Goal: Task Accomplishment & Management: Understand process/instructions

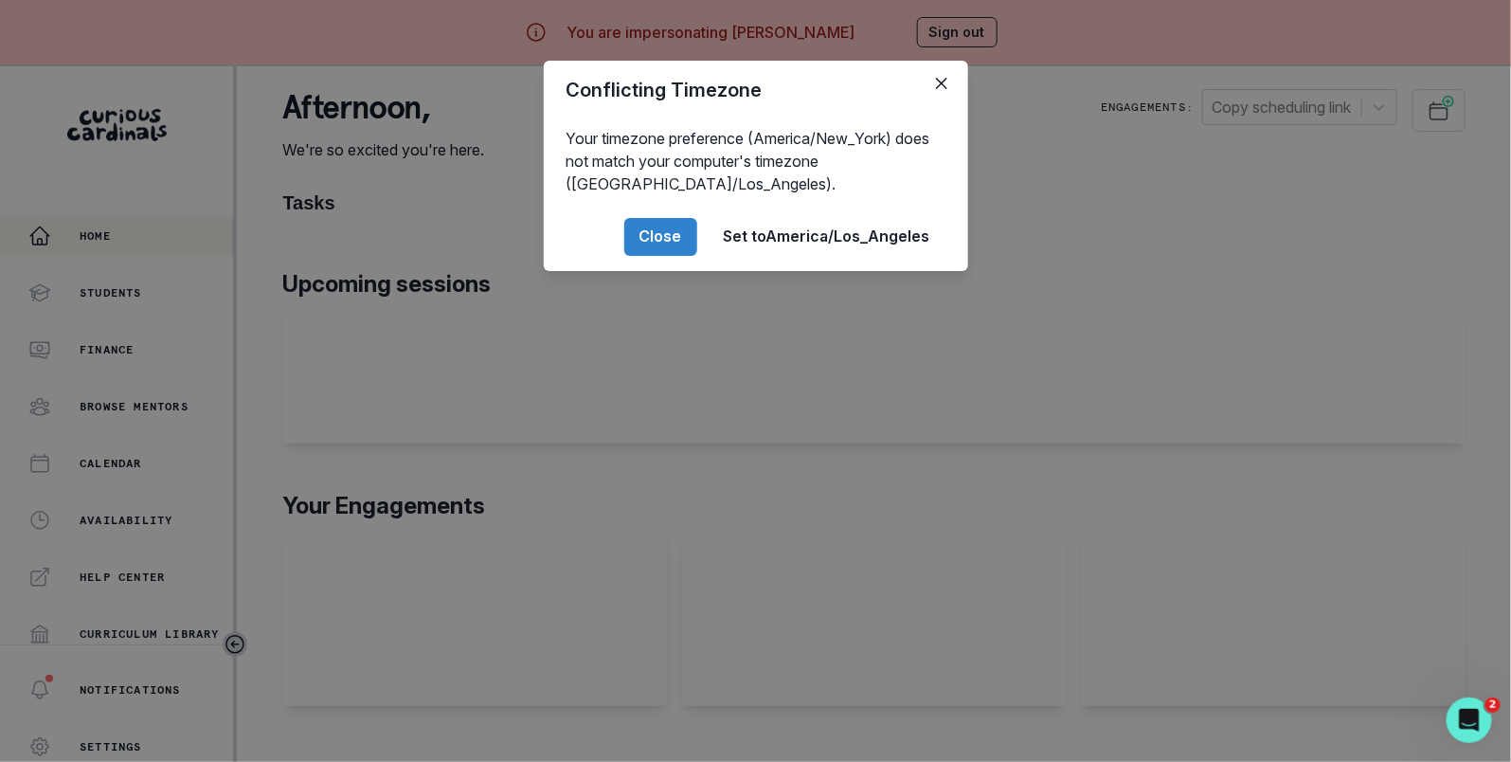
click at [548, 424] on div "Conflicting Timezone Your timezone preference (America/New_York) does not match…" at bounding box center [755, 381] width 1511 height 762
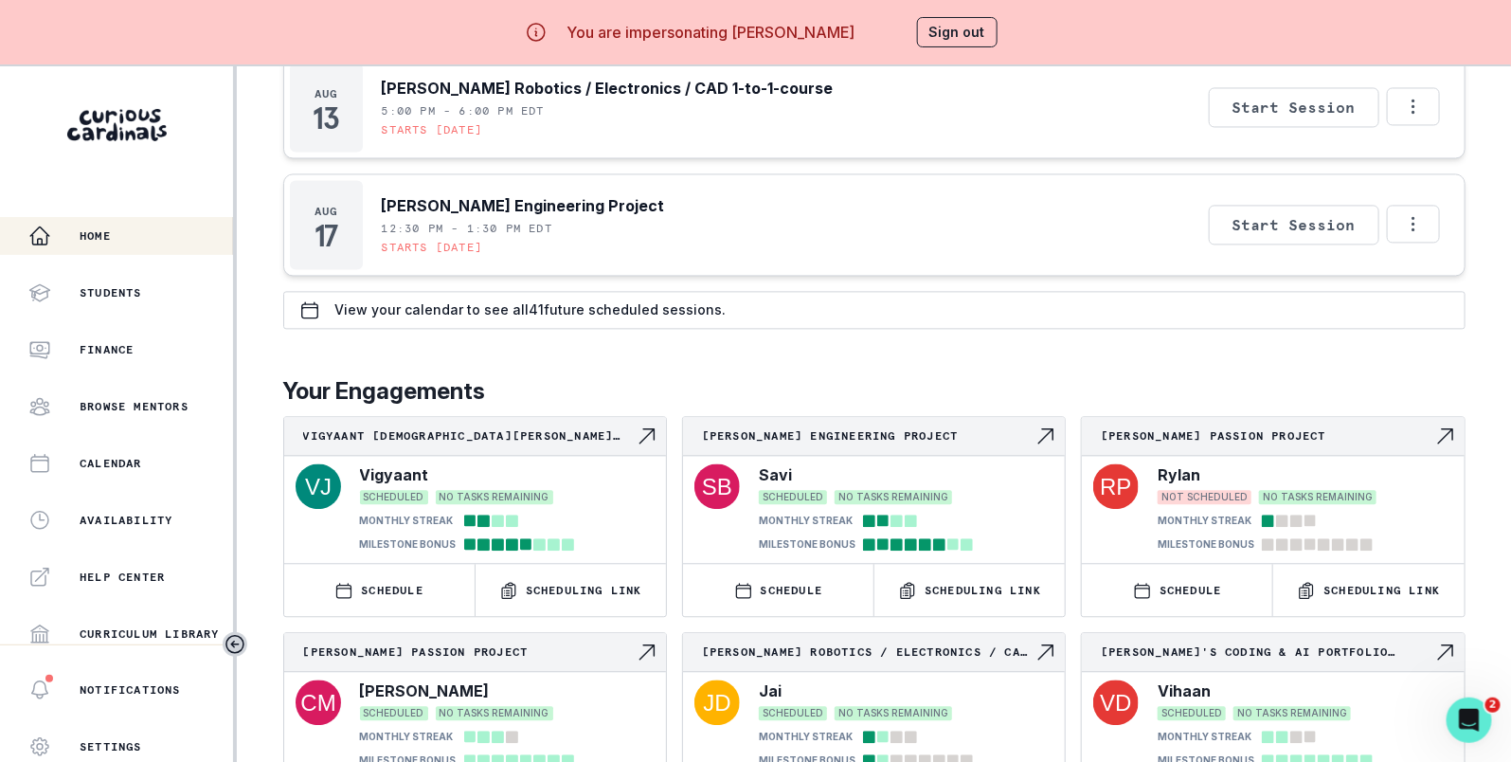
scroll to position [1481, 0]
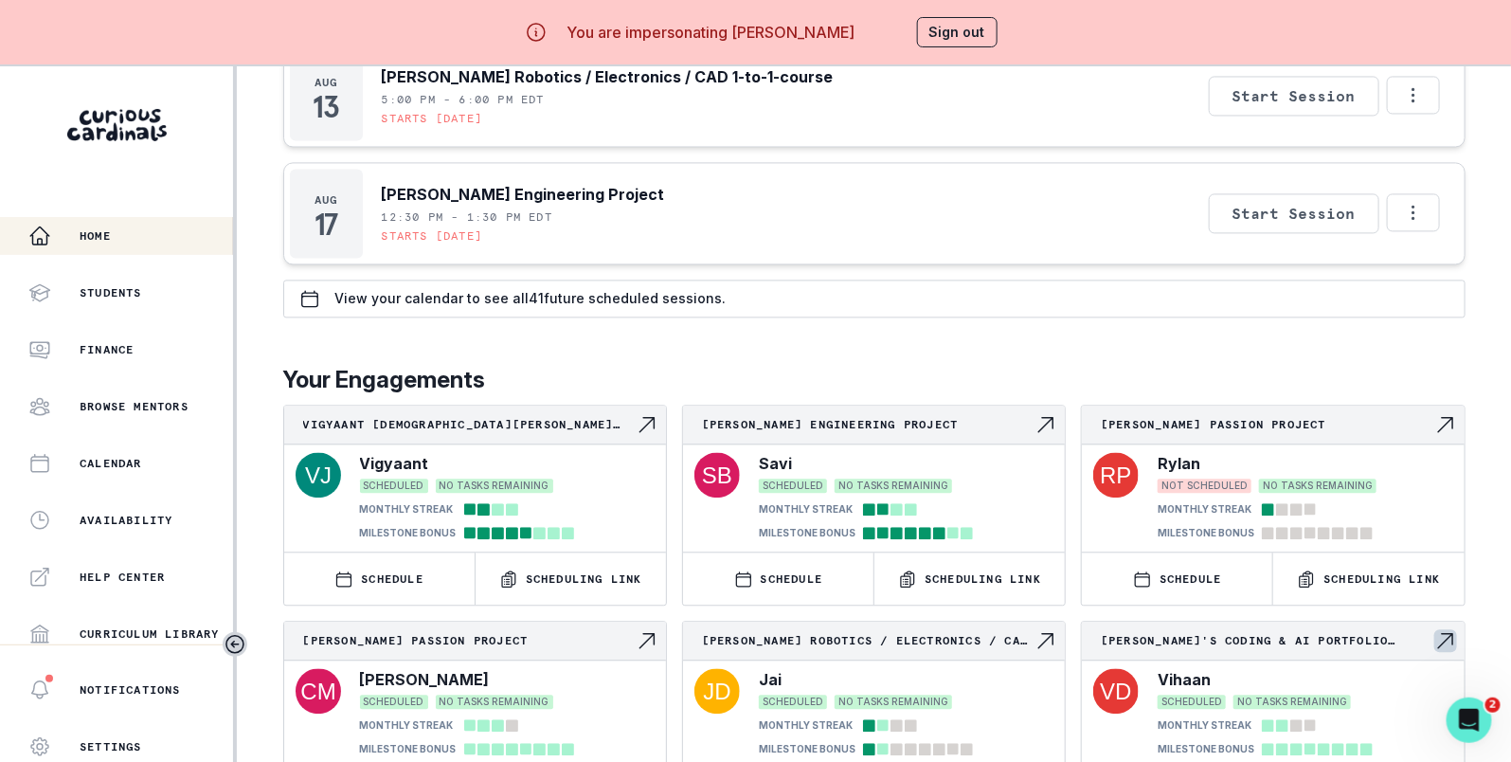
click at [1188, 633] on p "[PERSON_NAME]'s Coding & AI Portfolio Project" at bounding box center [1267, 640] width 333 height 15
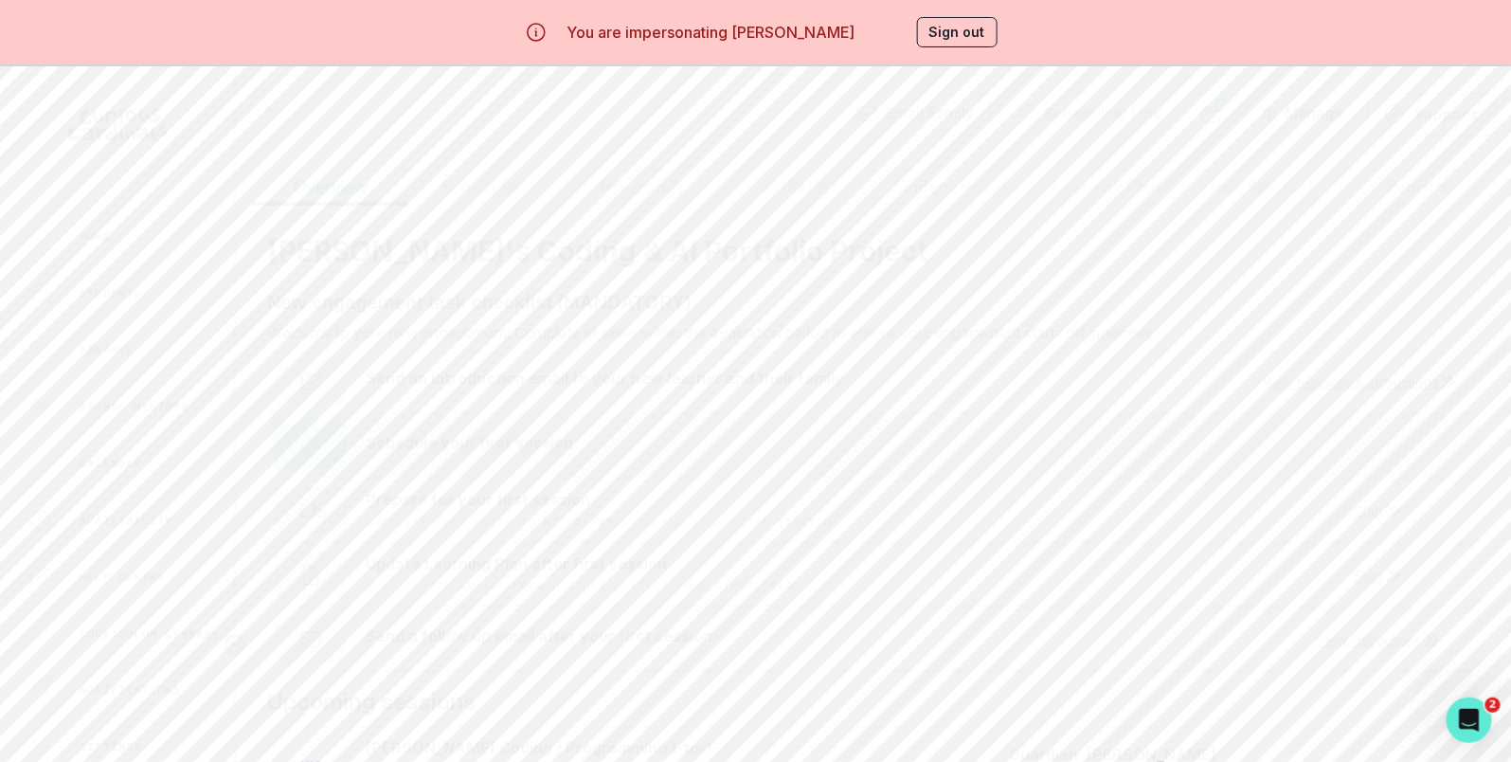
click at [420, 510] on div "Prepare for your first session Complete this guide to be prepared to run your f…" at bounding box center [599, 510] width 466 height 47
click at [459, 495] on p "Prepare for your first session" at bounding box center [478, 499] width 225 height 23
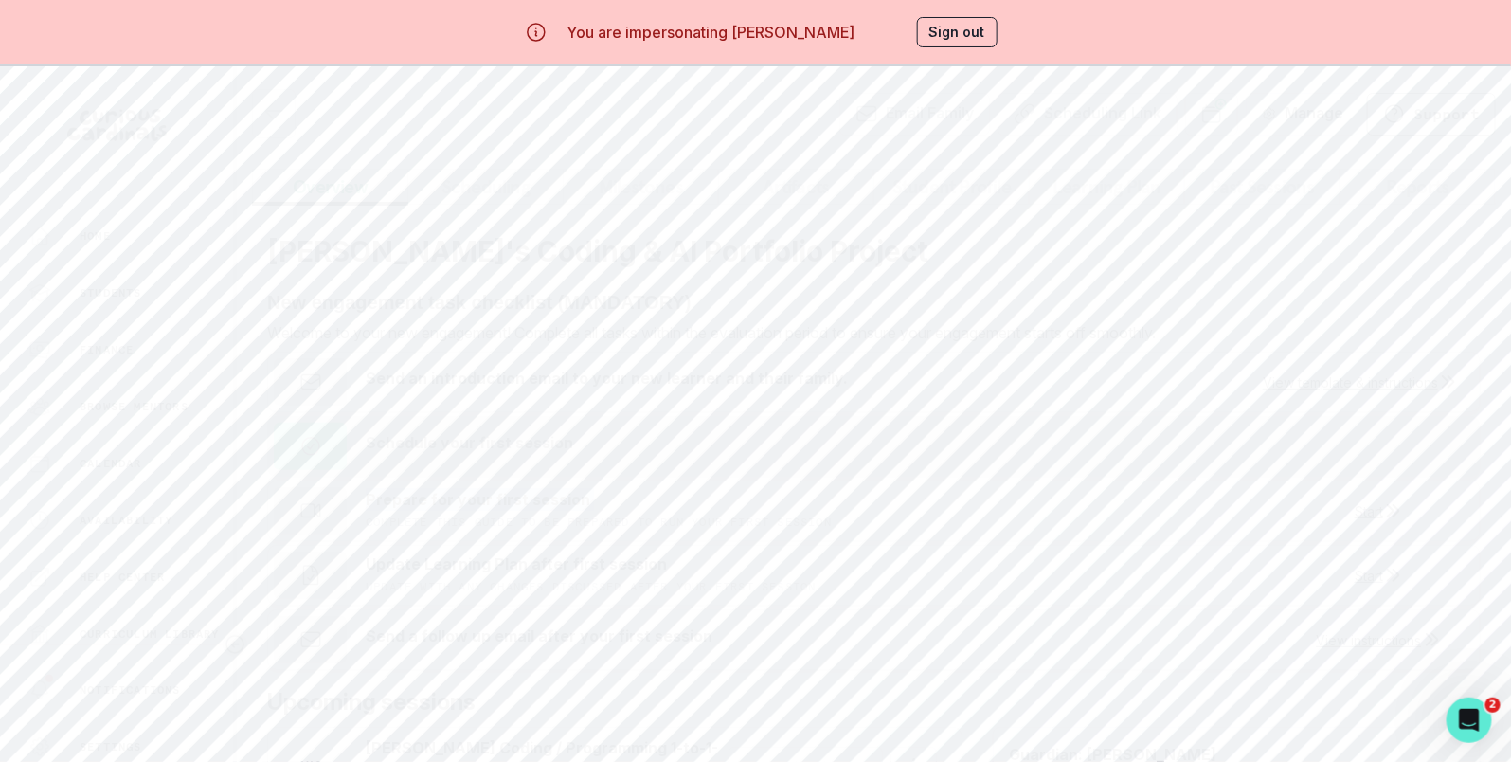
click at [459, 495] on p "Prepare for your first session" at bounding box center [478, 499] width 225 height 23
click at [1159, 504] on div "Prepare for your first session Complete this guide to be prepared to run your f…" at bounding box center [874, 510] width 1214 height 61
click at [1360, 504] on button "Start" at bounding box center [1377, 511] width 45 height 16
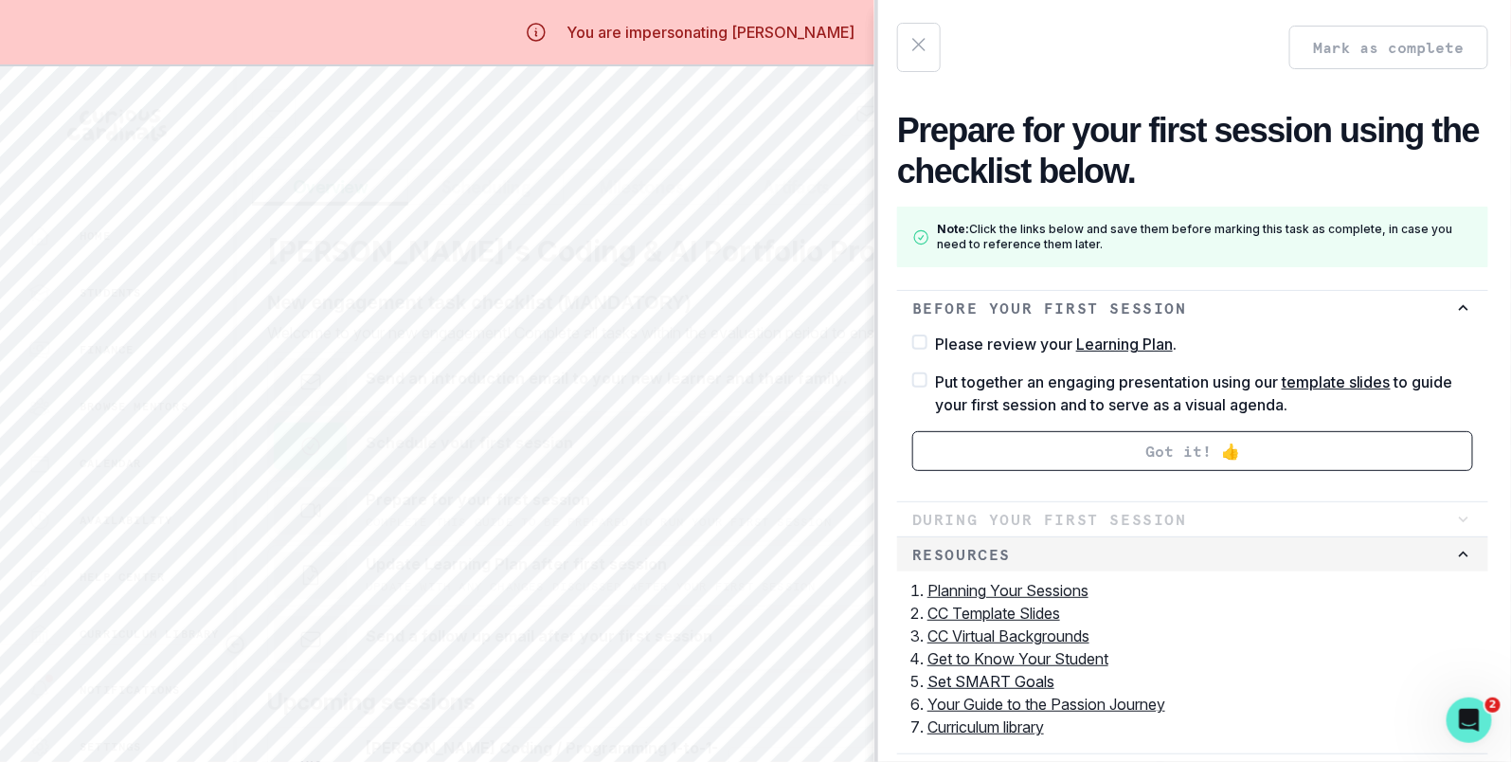
scroll to position [11, 0]
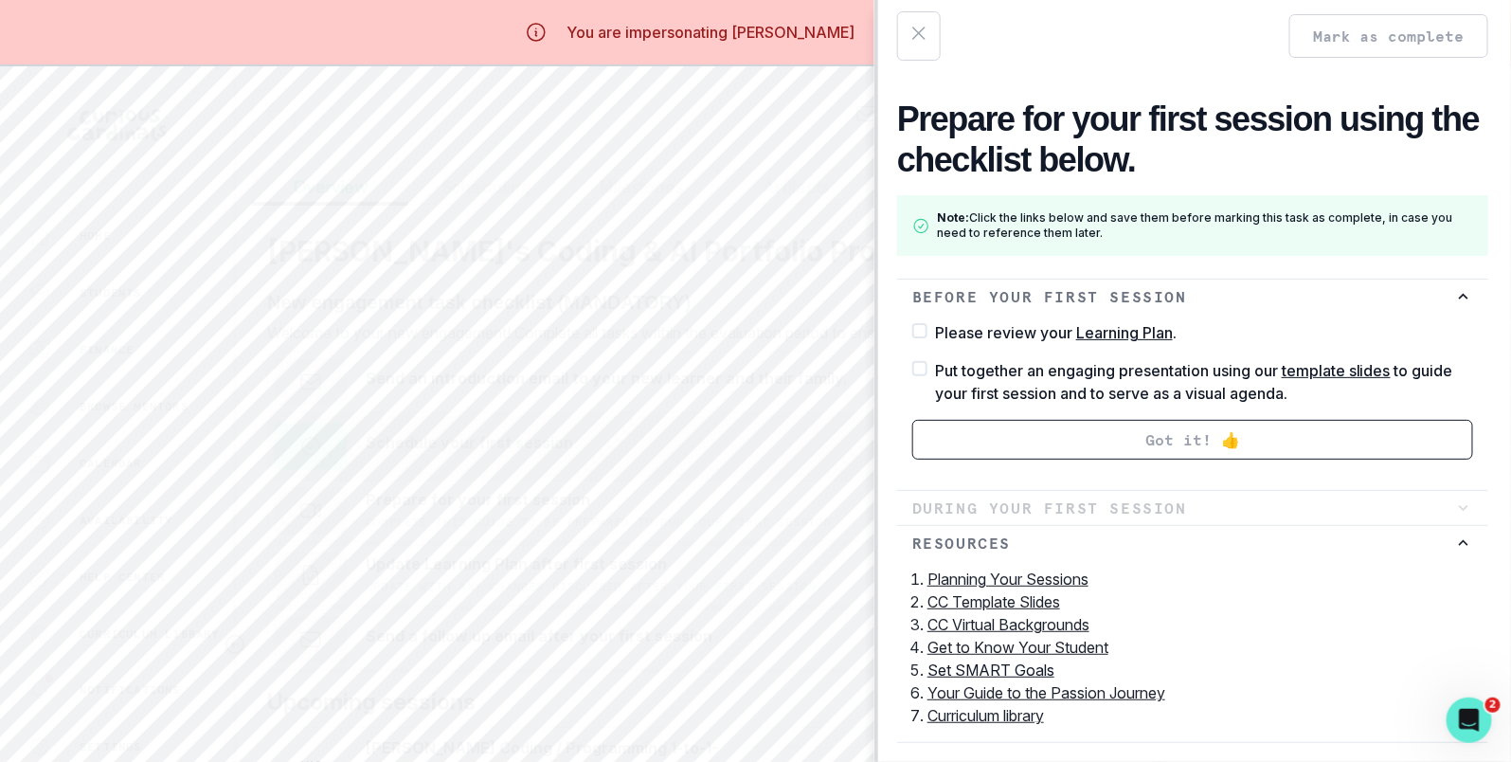
click at [926, 329] on span at bounding box center [919, 330] width 15 height 15
click at [912, 321] on input "Please review your Learning Plan ." at bounding box center [911, 320] width 1 height 1
click at [1094, 330] on p "Learning Plan" at bounding box center [1124, 332] width 97 height 19
click at [912, 321] on input "Please review your Learning Plan ." at bounding box center [911, 320] width 1 height 1
checkbox input "false"
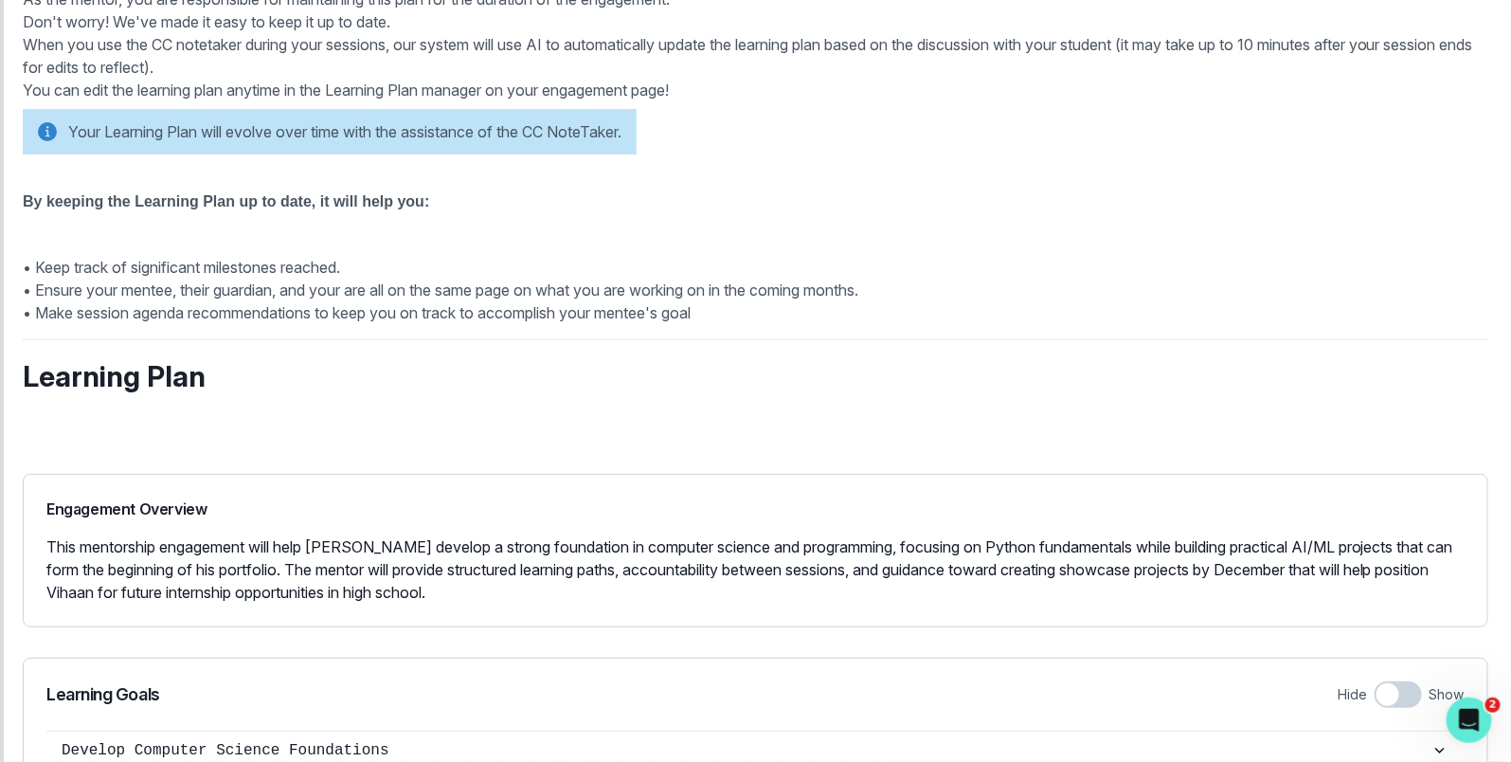
scroll to position [0, 0]
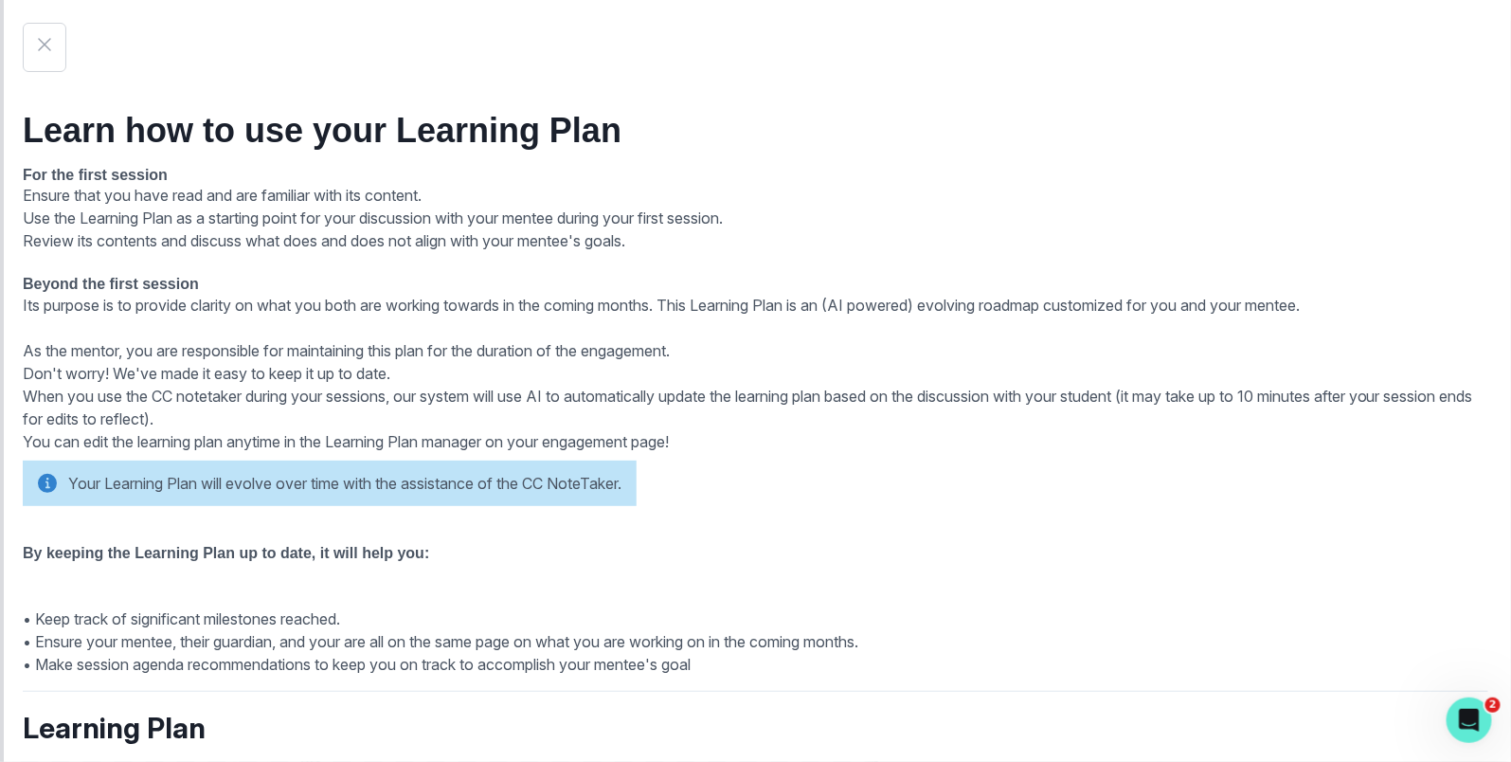
click at [44, 33] on icon "button" at bounding box center [44, 44] width 23 height 23
